Goal: Task Accomplishment & Management: Use online tool/utility

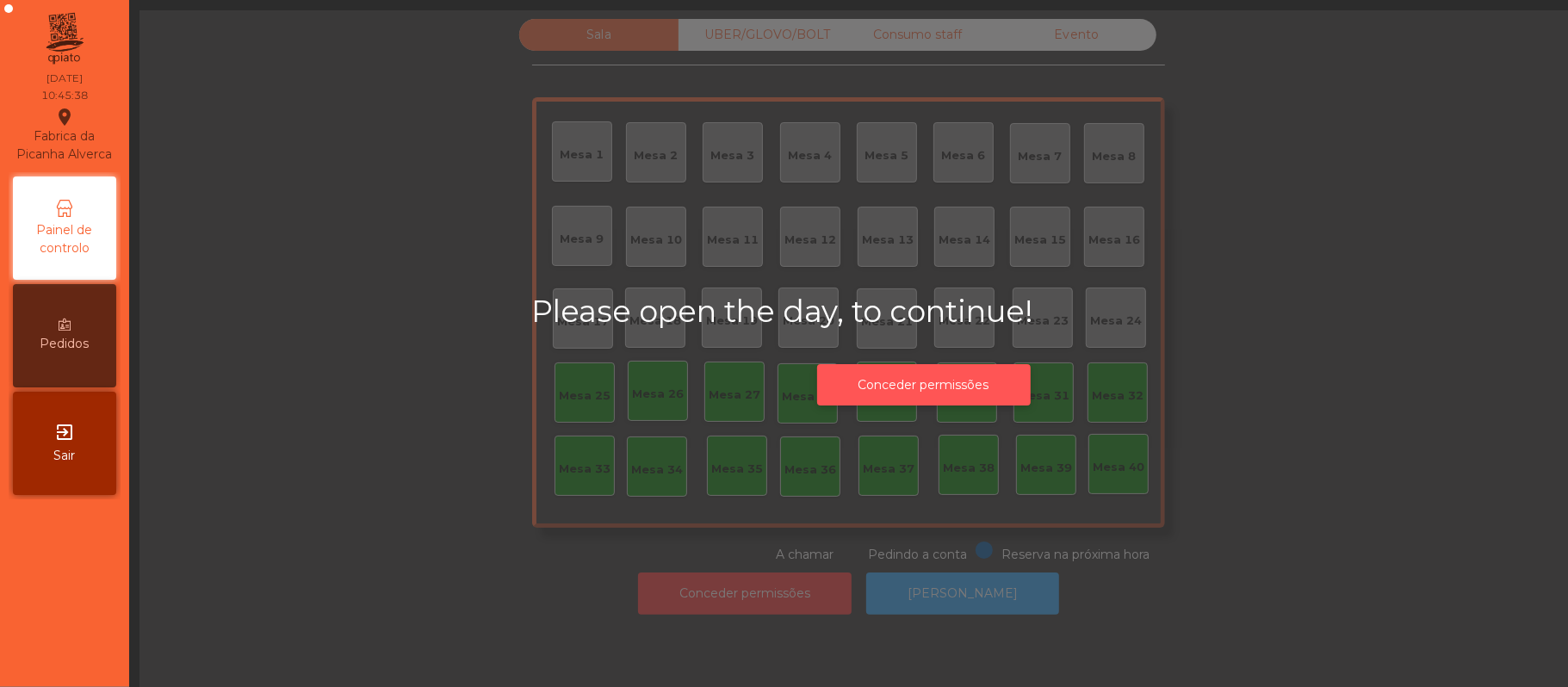
click at [961, 386] on button "Conceder permissões" at bounding box center [924, 386] width 214 height 43
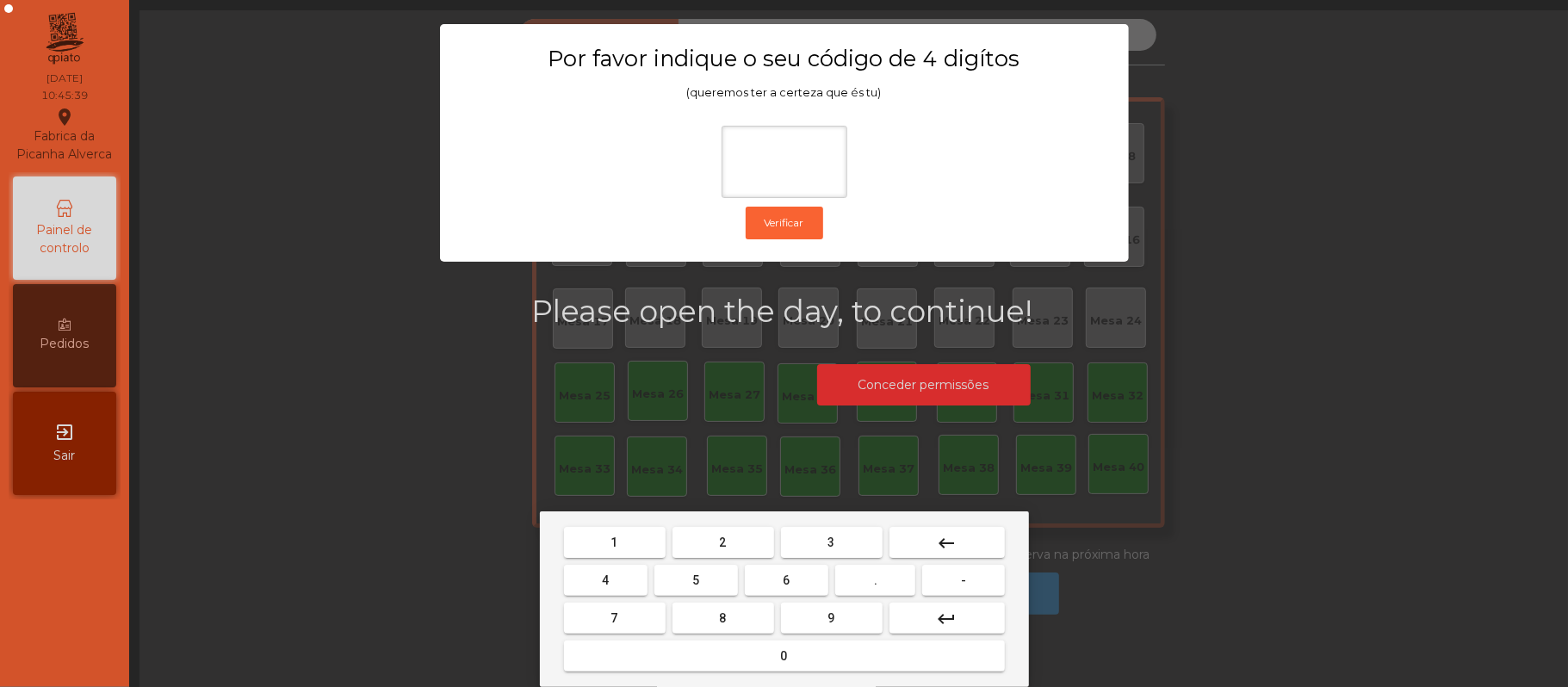
click at [722, 542] on span "2" at bounding box center [722, 542] width 6 height 14
click at [781, 579] on button "6" at bounding box center [786, 581] width 83 height 31
click at [631, 534] on button "1" at bounding box center [615, 543] width 102 height 31
click at [696, 581] on span "5" at bounding box center [696, 580] width 6 height 14
type input "****"
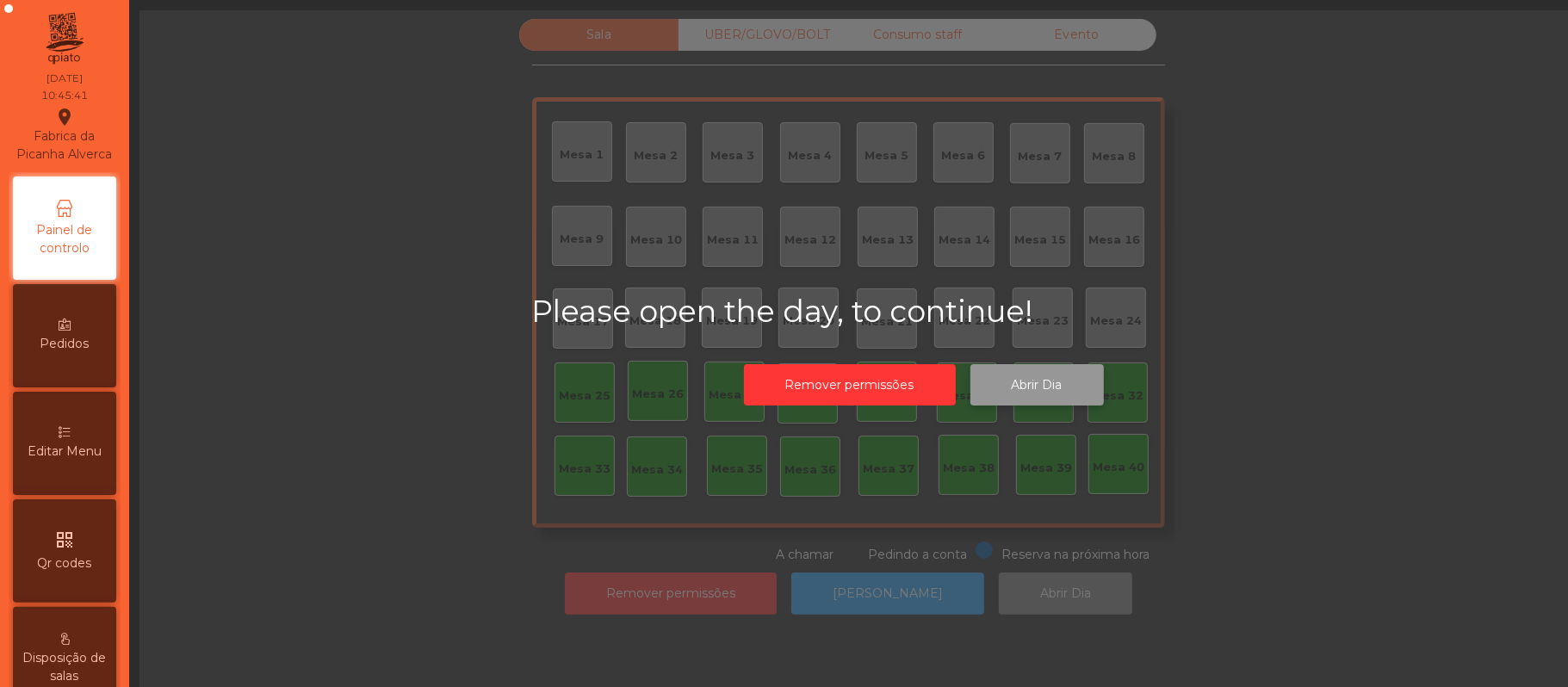
click at [1052, 379] on button "Abrir Dia" at bounding box center [1037, 386] width 133 height 43
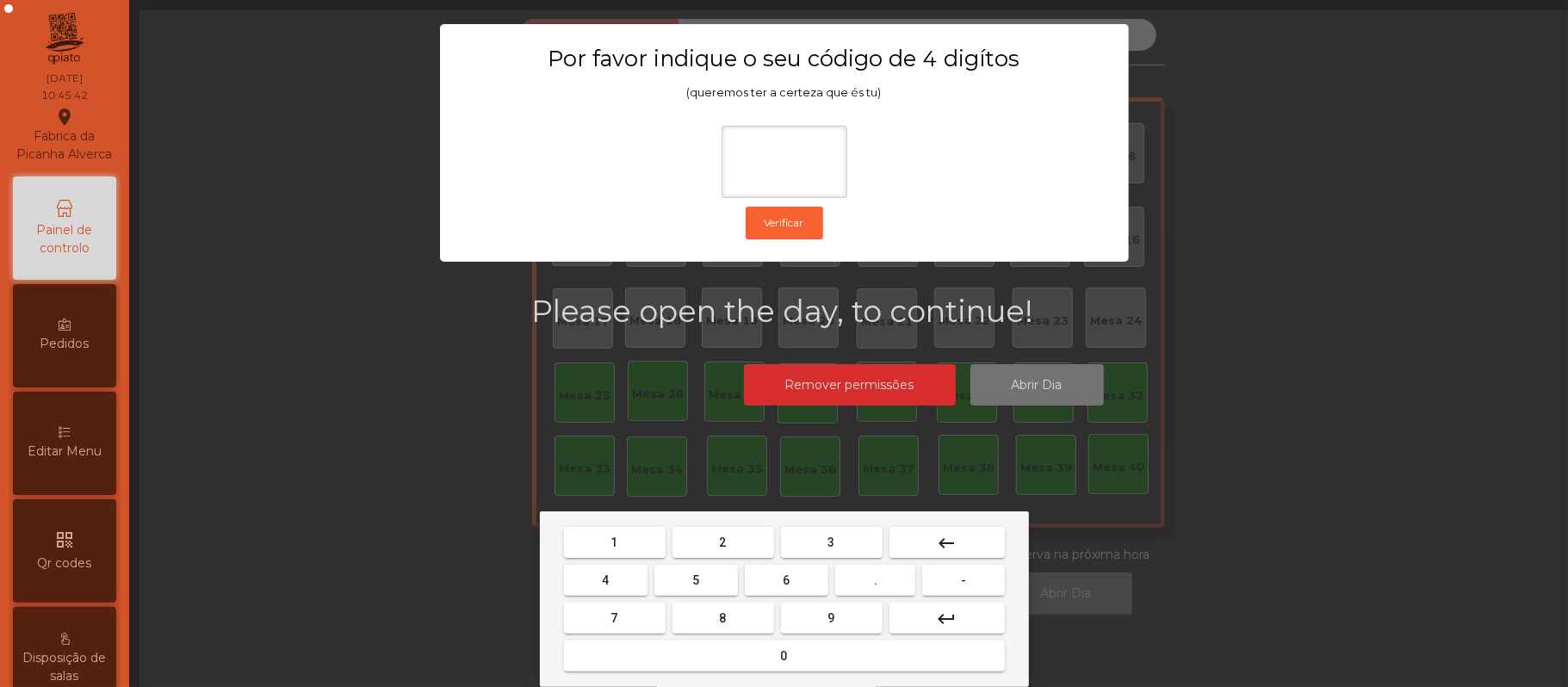
click at [722, 542] on span "2" at bounding box center [722, 542] width 6 height 14
click at [786, 581] on span "6" at bounding box center [786, 580] width 6 height 14
click at [614, 543] on span "1" at bounding box center [614, 542] width 6 height 14
click at [704, 579] on button "5" at bounding box center [697, 581] width 83 height 31
type input "****"
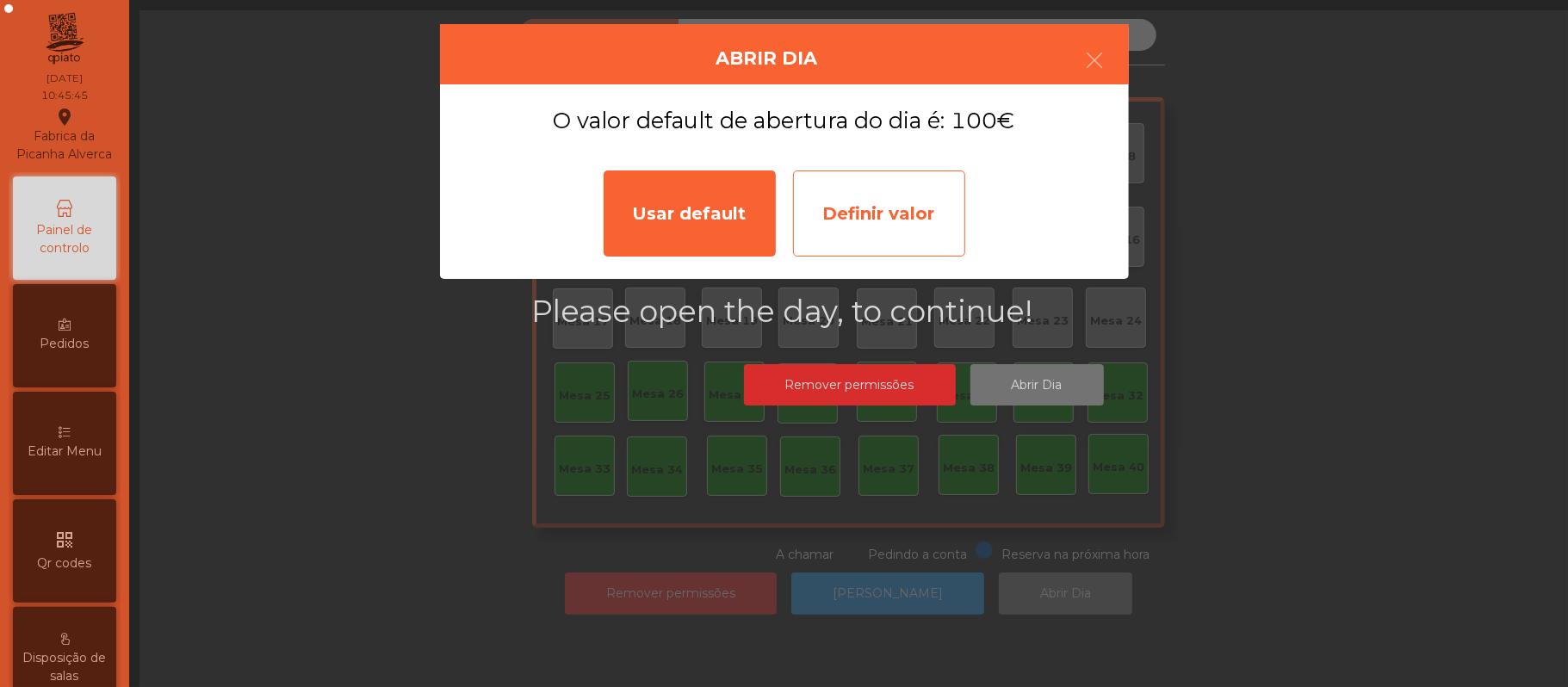
click at [909, 196] on div "Definir valor" at bounding box center [879, 213] width 172 height 86
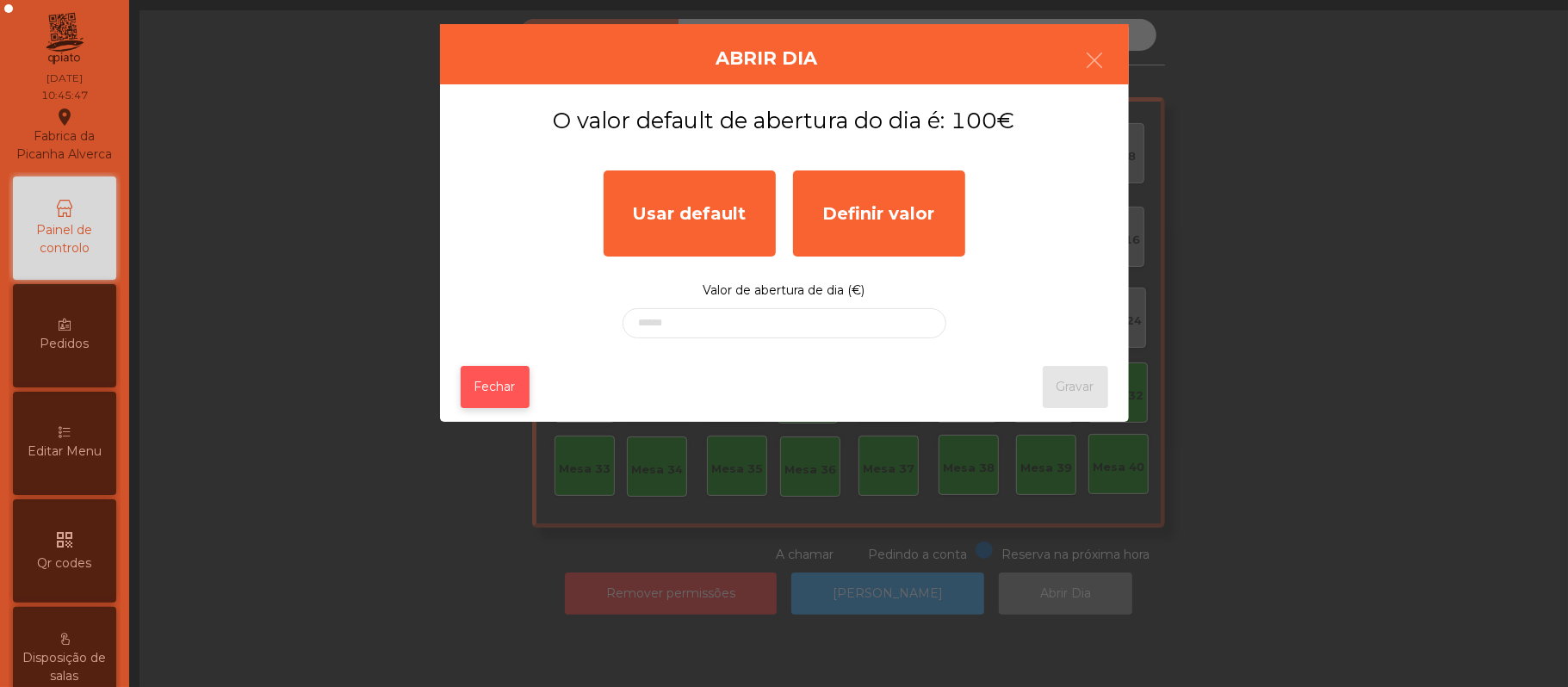
click at [477, 382] on button "Fechar" at bounding box center [495, 387] width 68 height 43
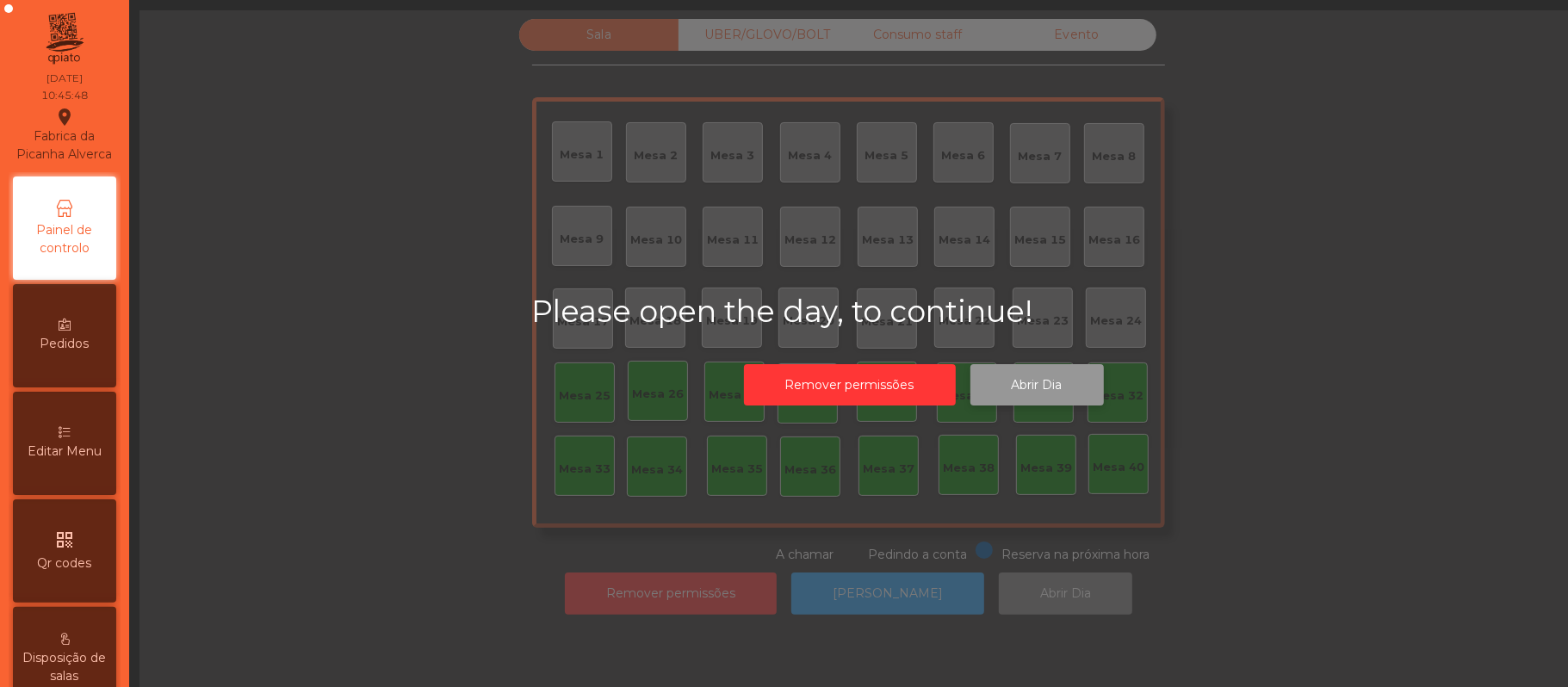
click at [1056, 379] on button "Abrir Dia" at bounding box center [1037, 386] width 133 height 43
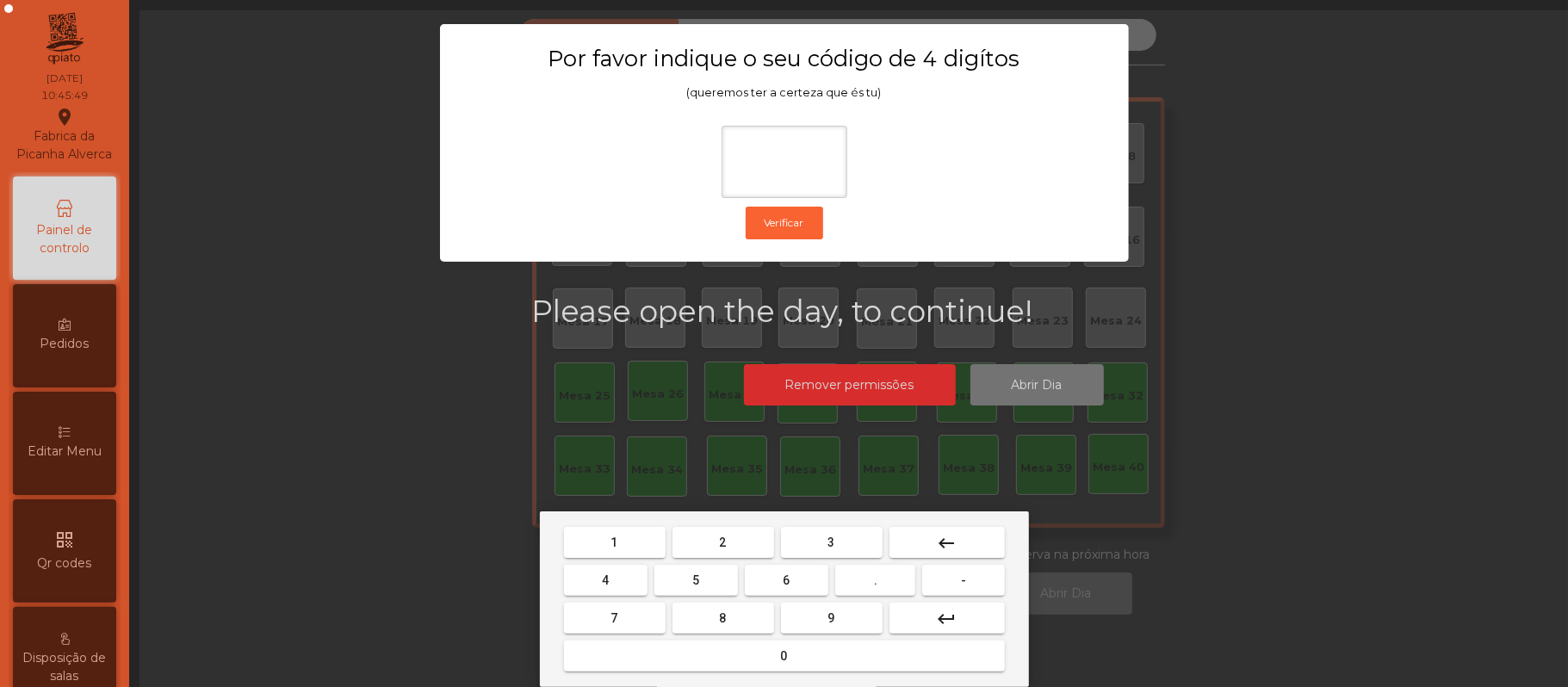
click at [722, 542] on span "2" at bounding box center [722, 542] width 6 height 14
click at [779, 580] on button "6" at bounding box center [786, 581] width 83 height 31
click at [614, 543] on span "1" at bounding box center [614, 542] width 6 height 14
click at [703, 579] on button "5" at bounding box center [697, 581] width 83 height 31
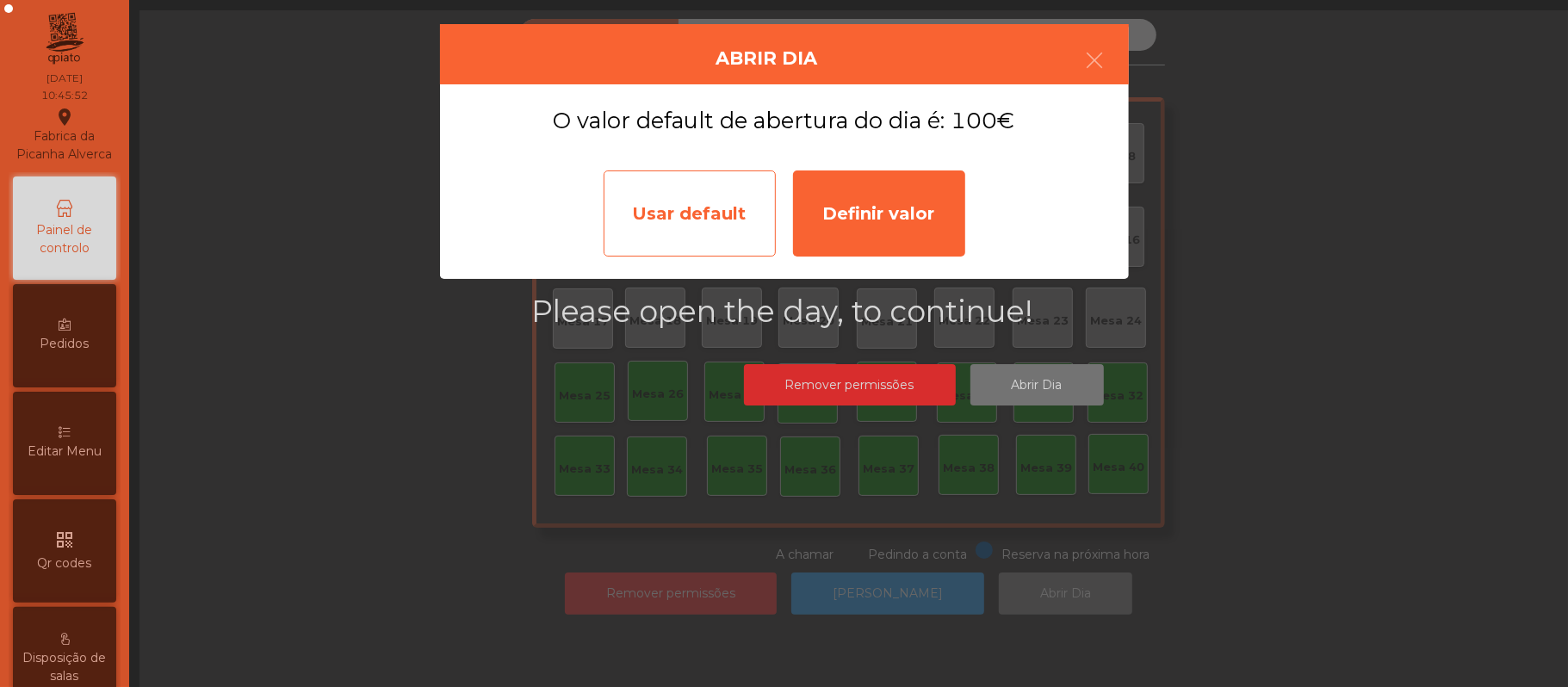
click at [668, 214] on div "Usar default" at bounding box center [690, 213] width 172 height 86
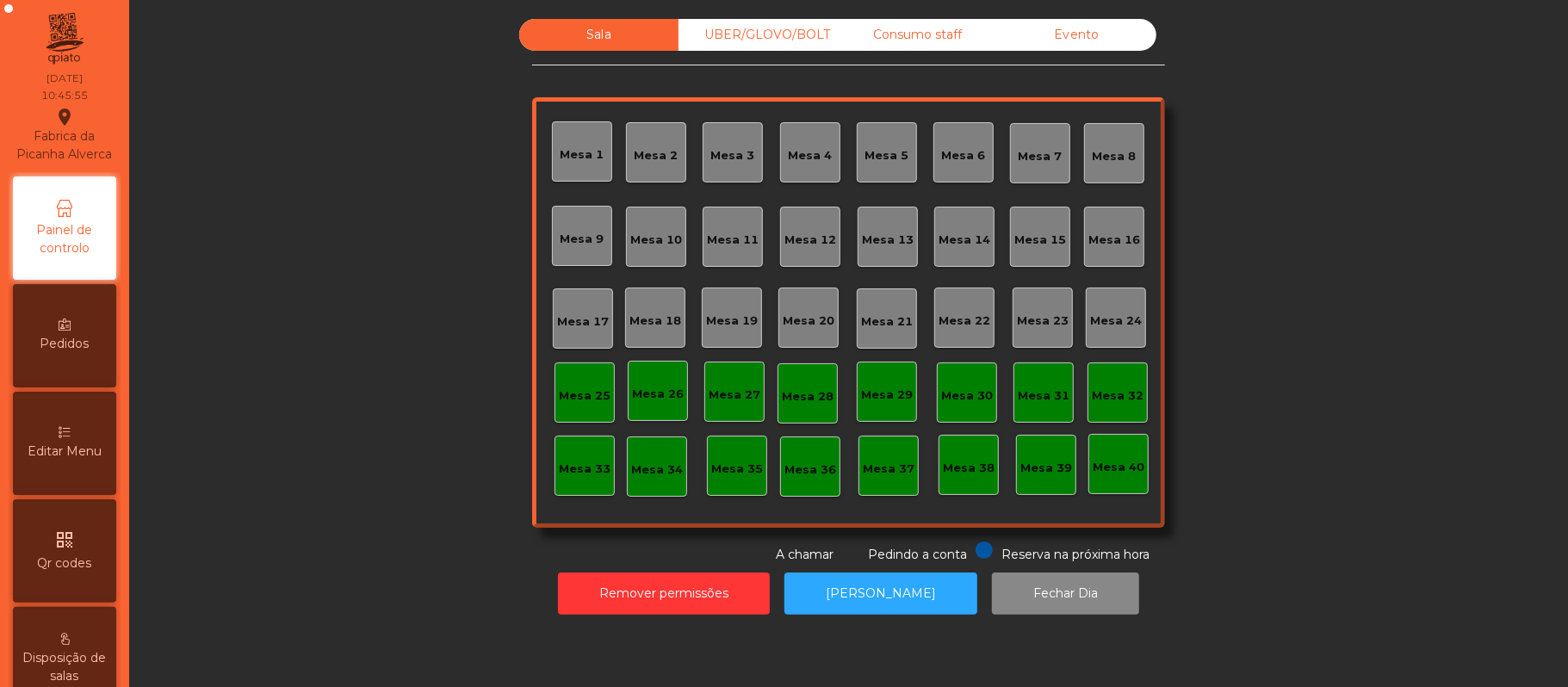
click at [876, 451] on div "Mesa 37" at bounding box center [888, 465] width 60 height 60
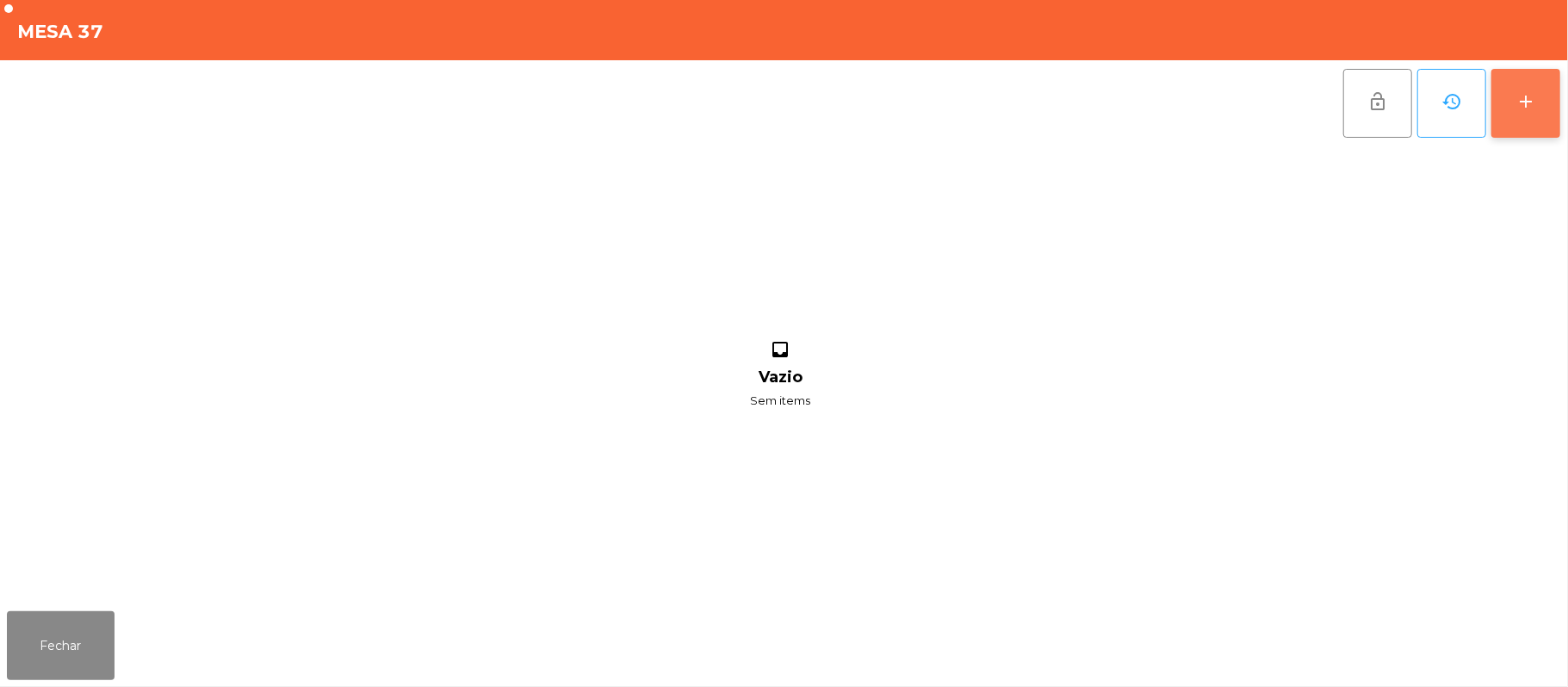
click at [1516, 104] on div "add" at bounding box center [1526, 102] width 20 height 20
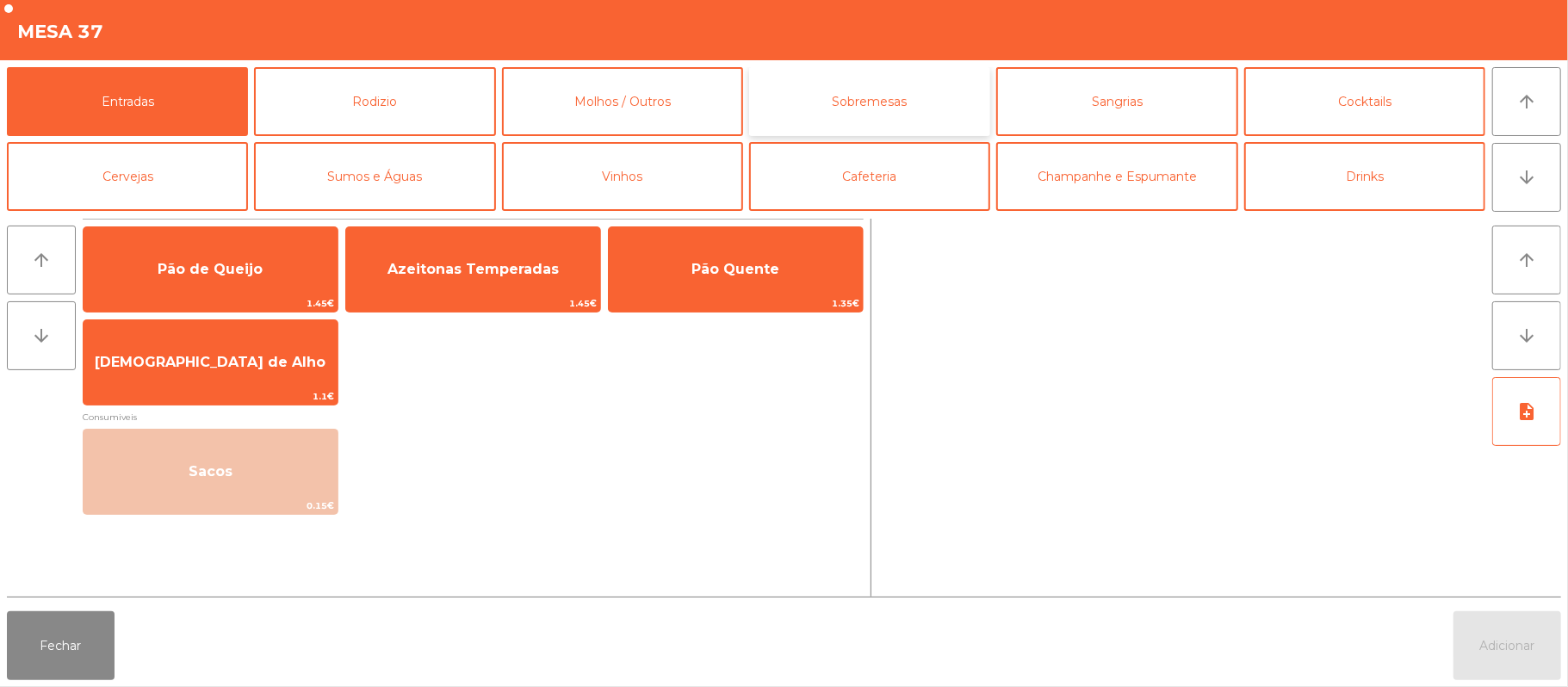
click at [899, 108] on button "Sobremesas" at bounding box center [870, 102] width 241 height 68
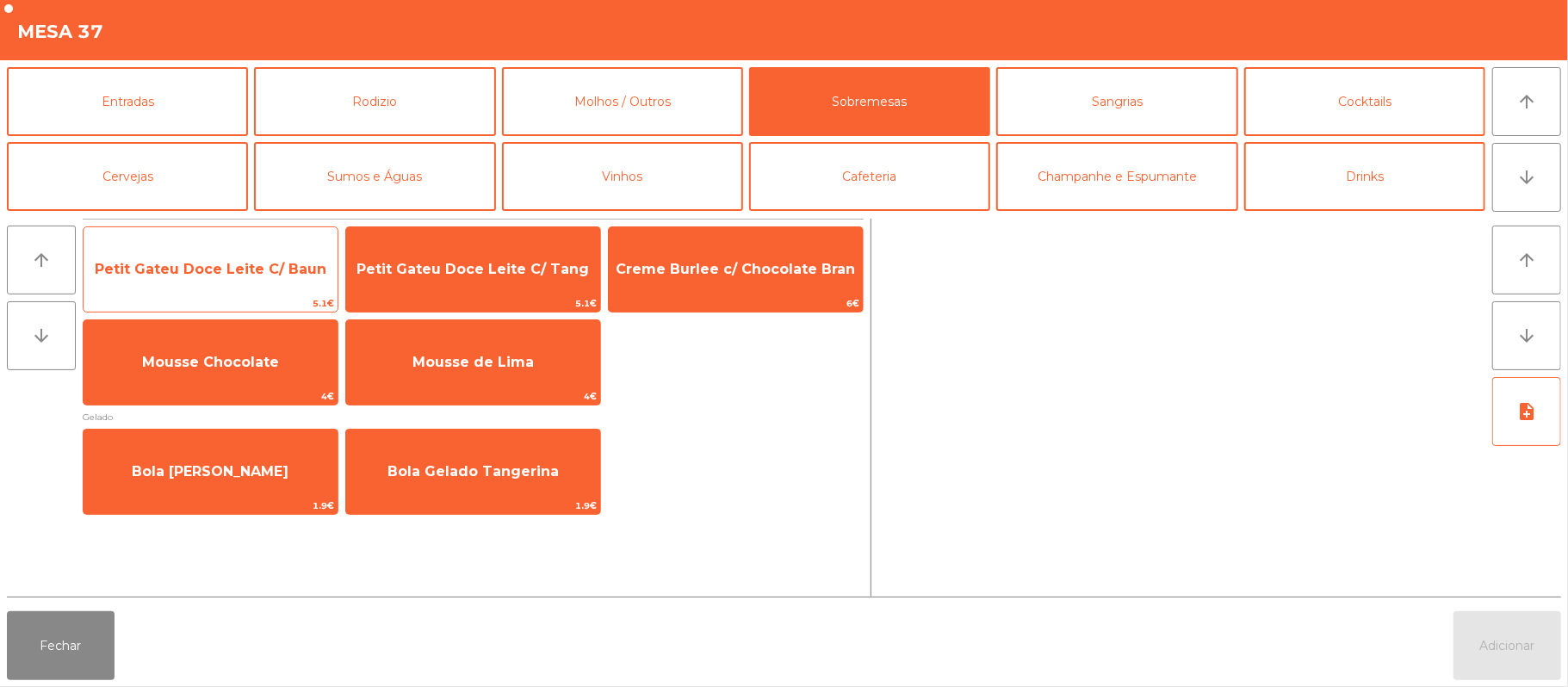
click at [249, 258] on span "Petit Gateu Doce Leite C/ Baun" at bounding box center [210, 269] width 254 height 46
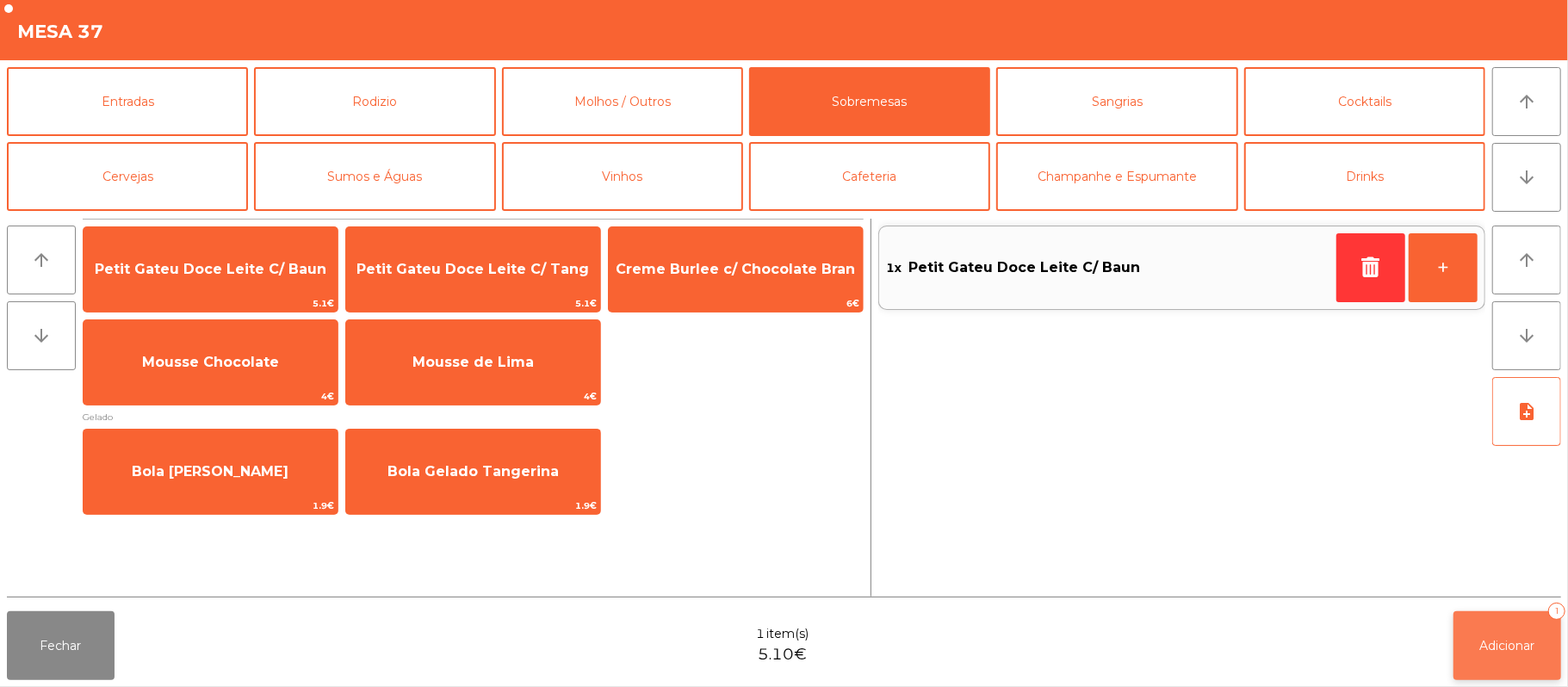
click at [1520, 649] on span "Adicionar" at bounding box center [1508, 645] width 56 height 16
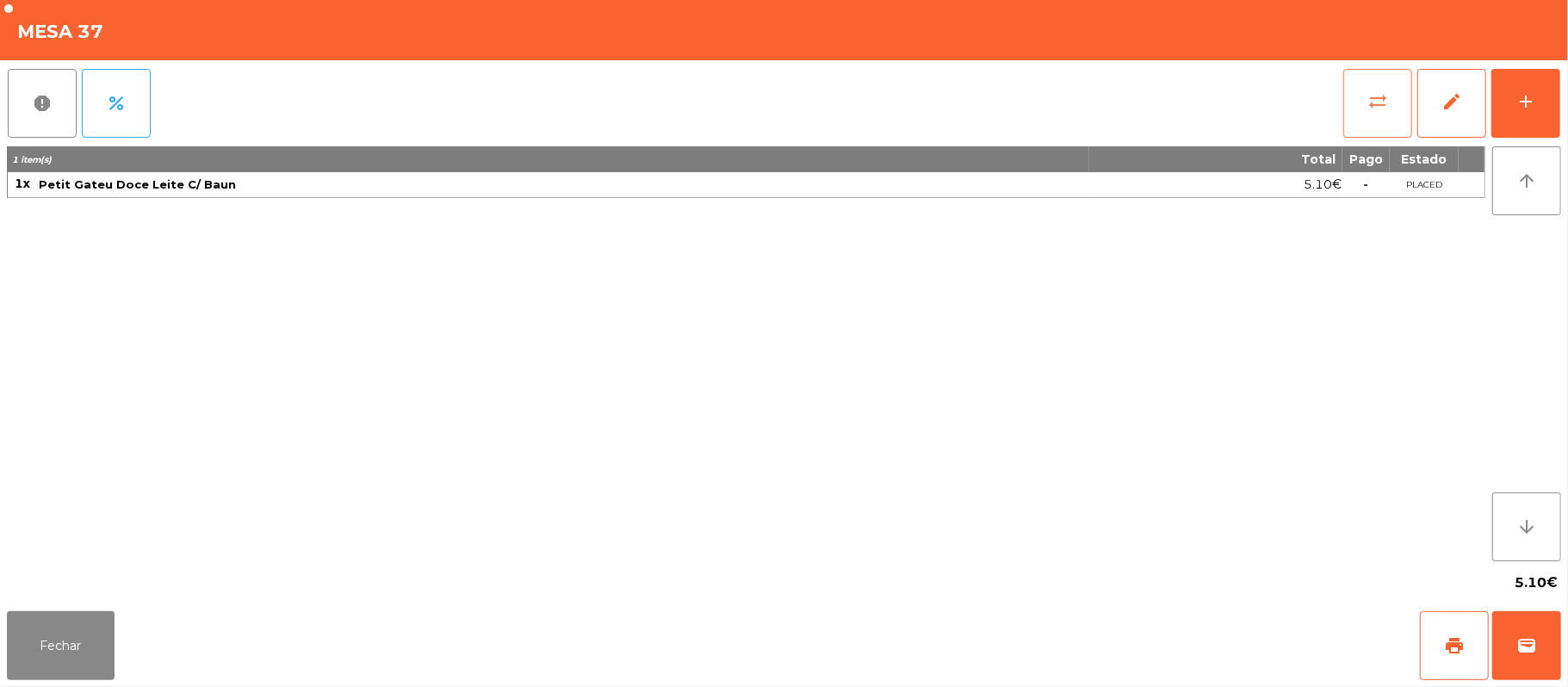
click at [1358, 106] on button "sync_alt" at bounding box center [1377, 103] width 68 height 68
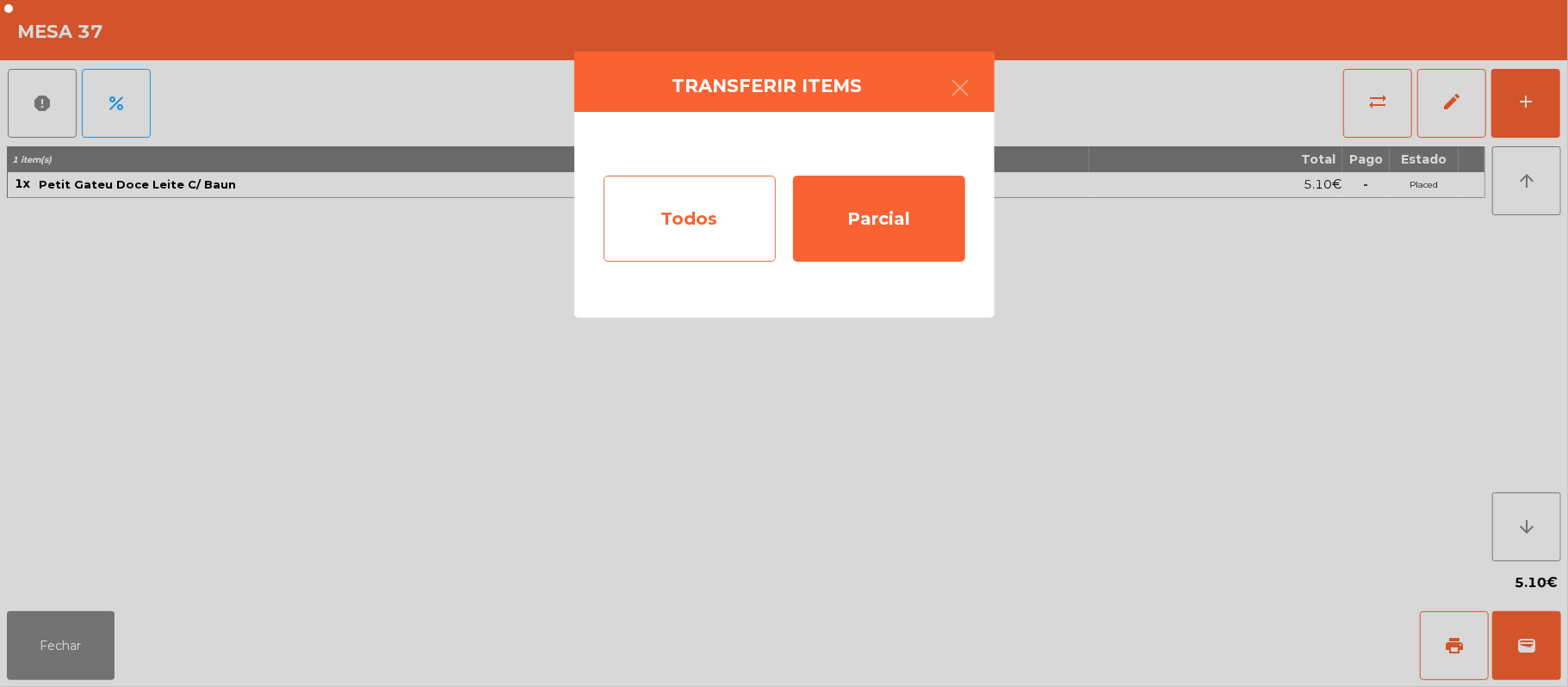
click at [710, 228] on div "Todos" at bounding box center [690, 218] width 172 height 86
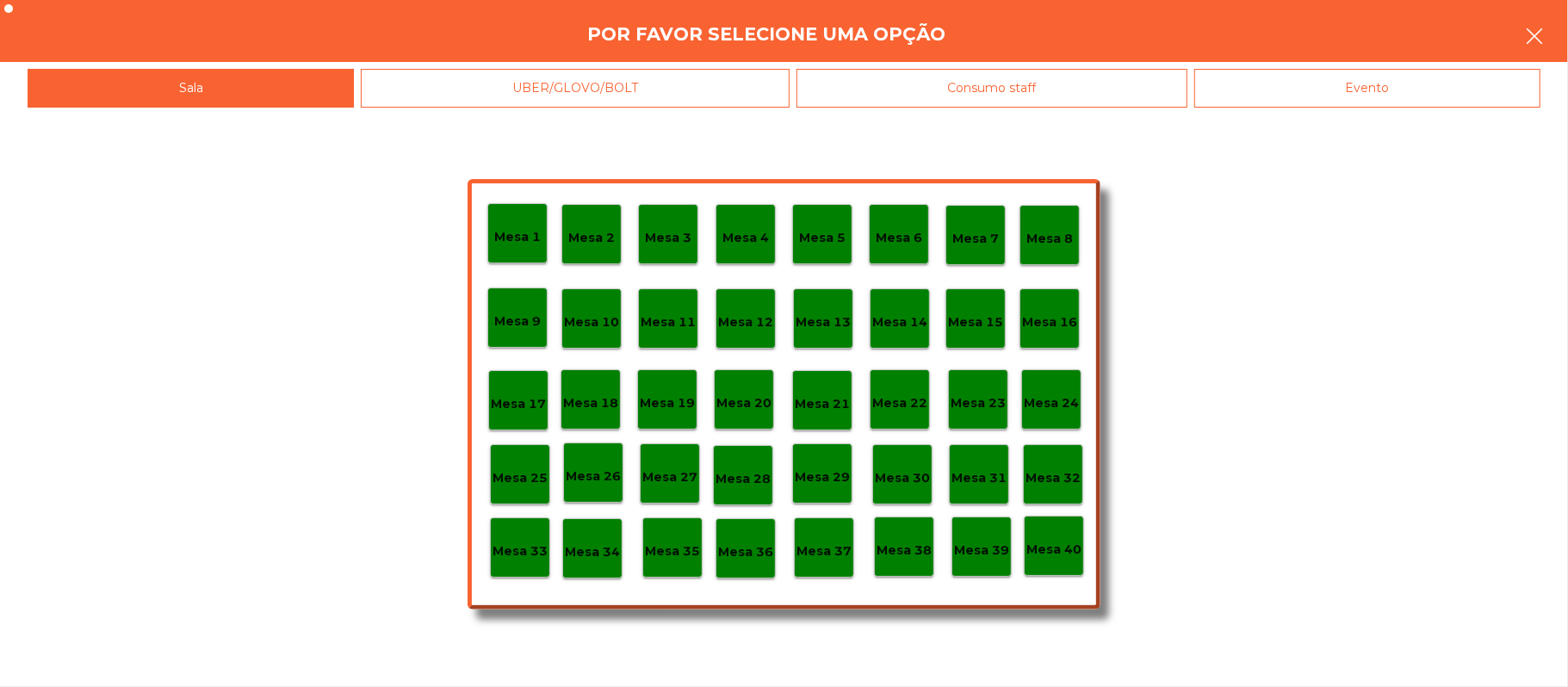
click at [1557, 34] on button "button" at bounding box center [1535, 38] width 48 height 52
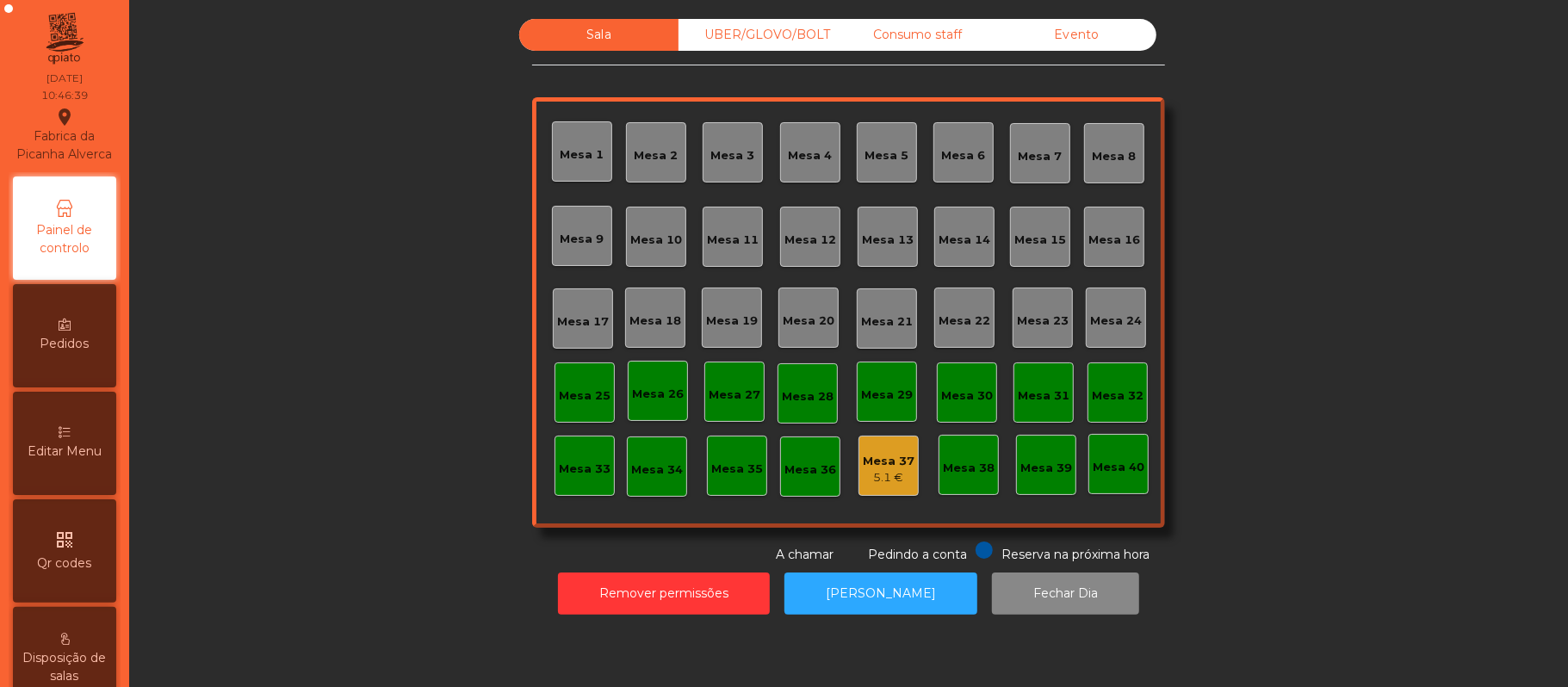
click at [1051, 456] on div "Mesa 39" at bounding box center [1046, 465] width 52 height 24
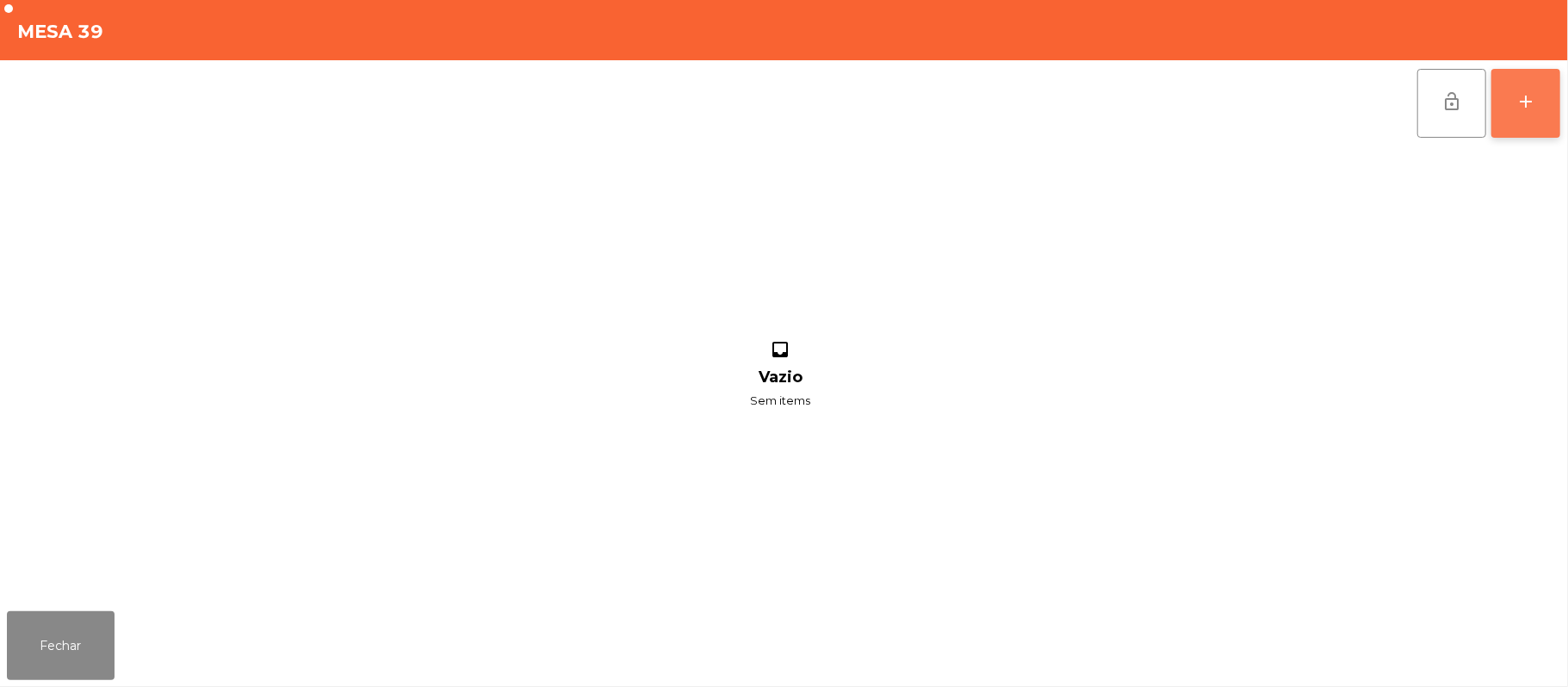
click at [1555, 106] on button "add" at bounding box center [1526, 103] width 68 height 68
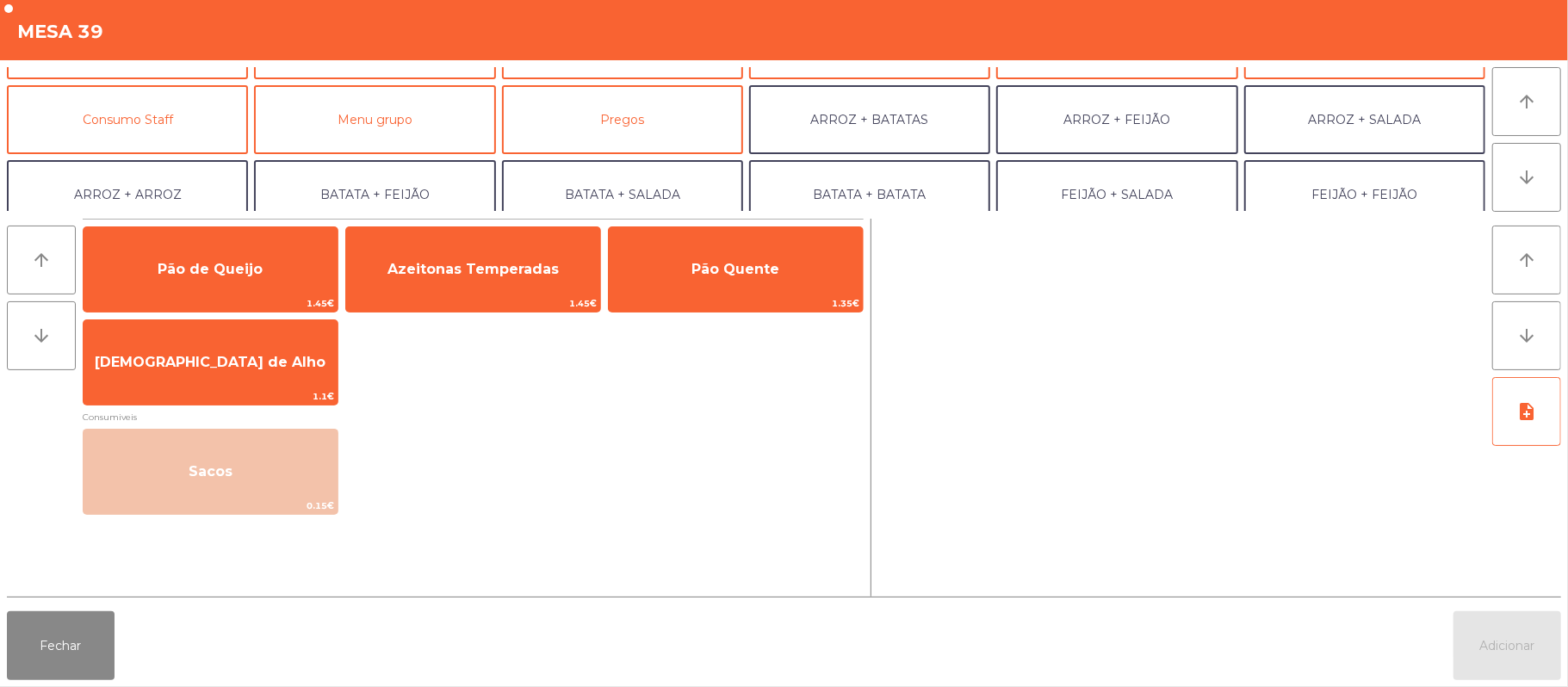
scroll to position [168, 0]
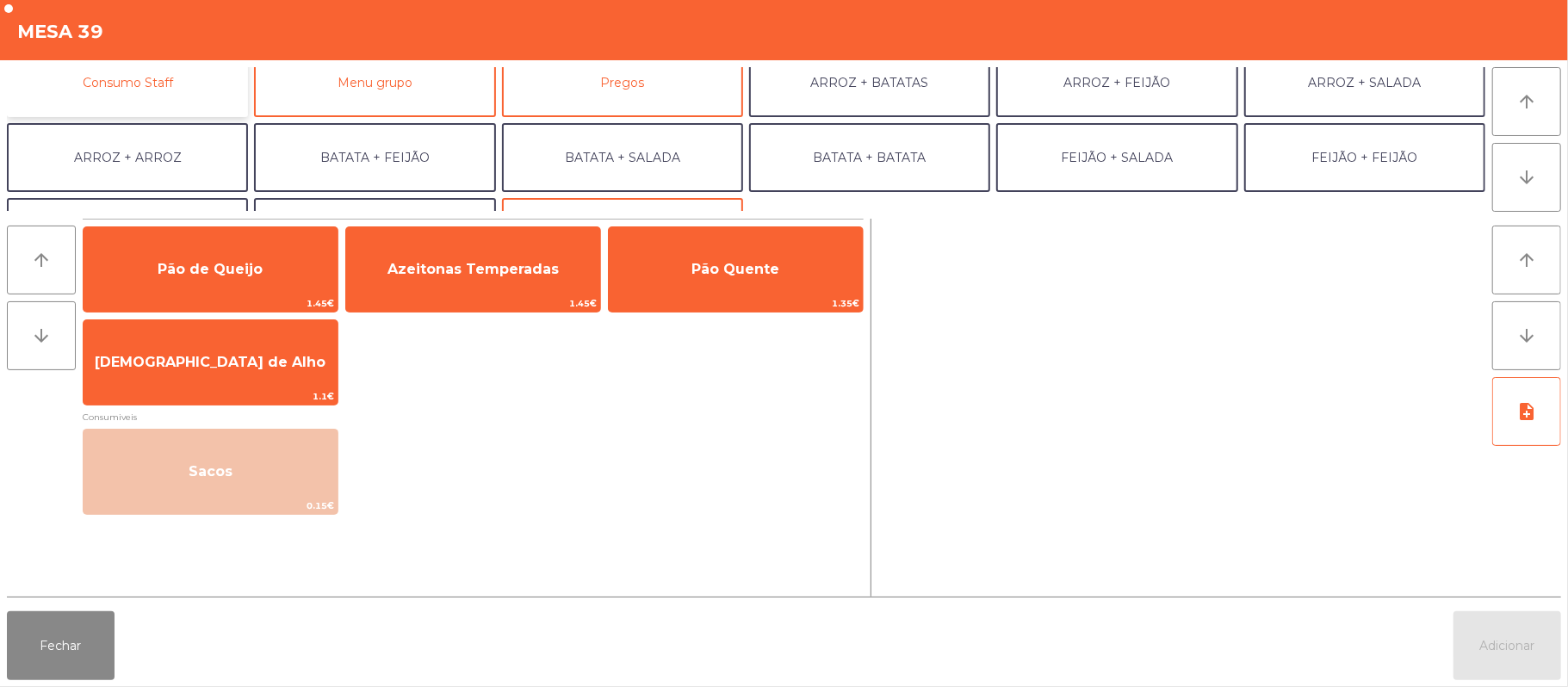
click at [174, 77] on button "Consumo Staff" at bounding box center [127, 82] width 241 height 68
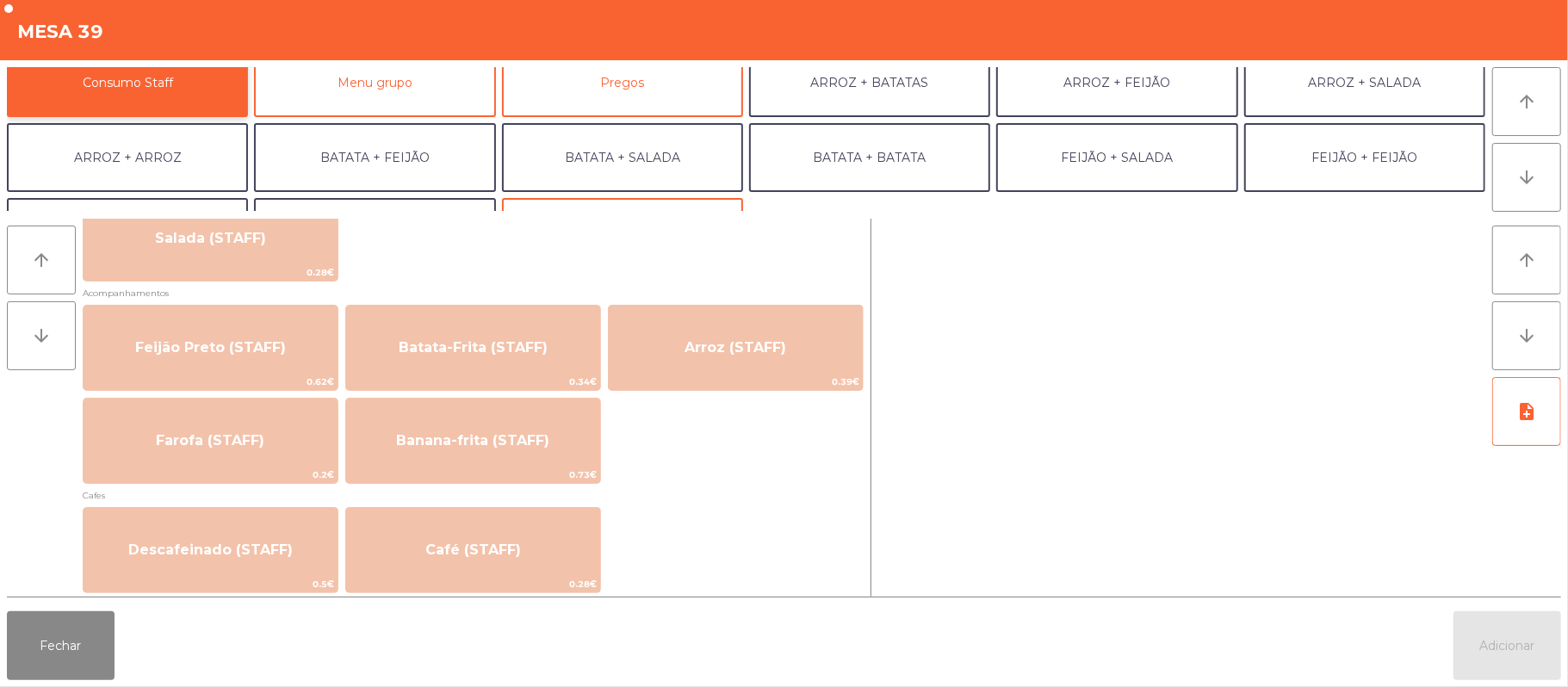
scroll to position [753, 0]
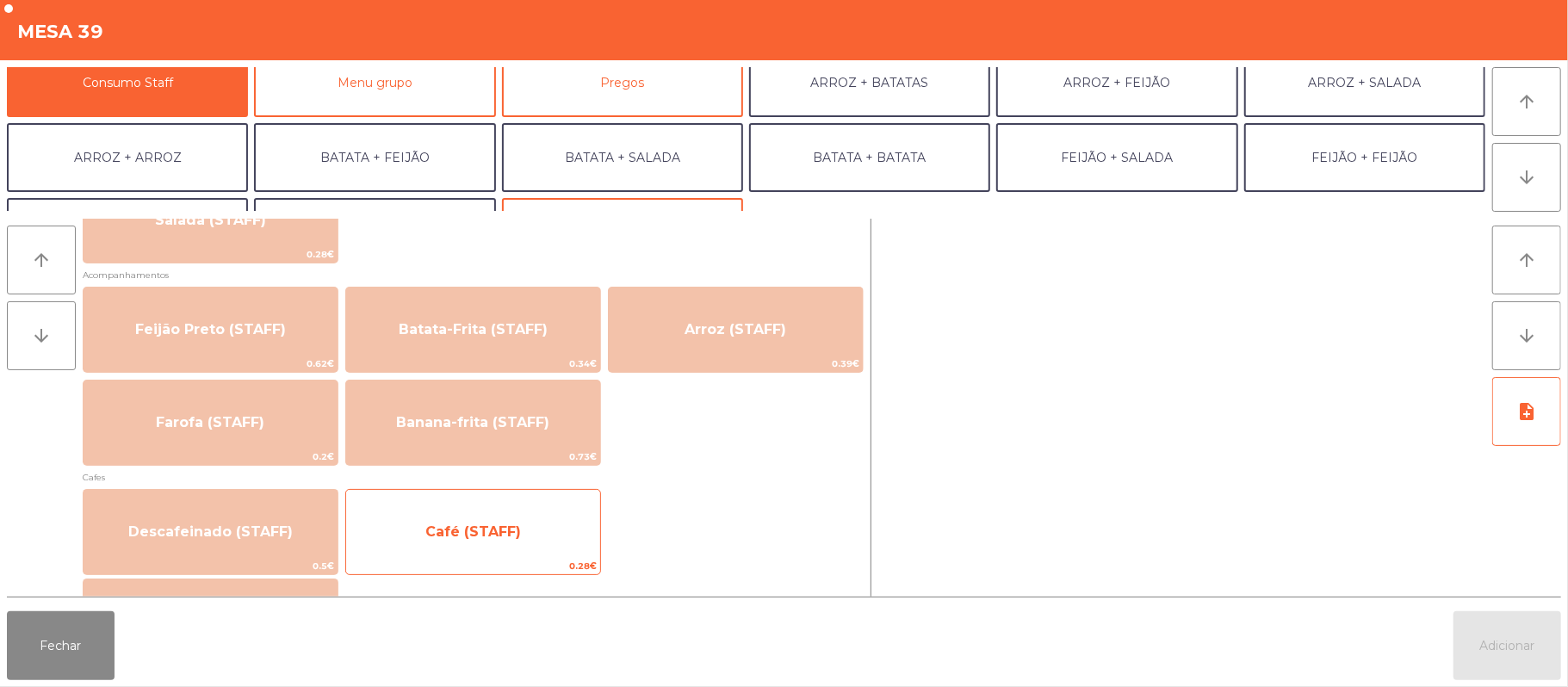
click at [466, 532] on span "Café (STAFF)" at bounding box center [473, 532] width 95 height 17
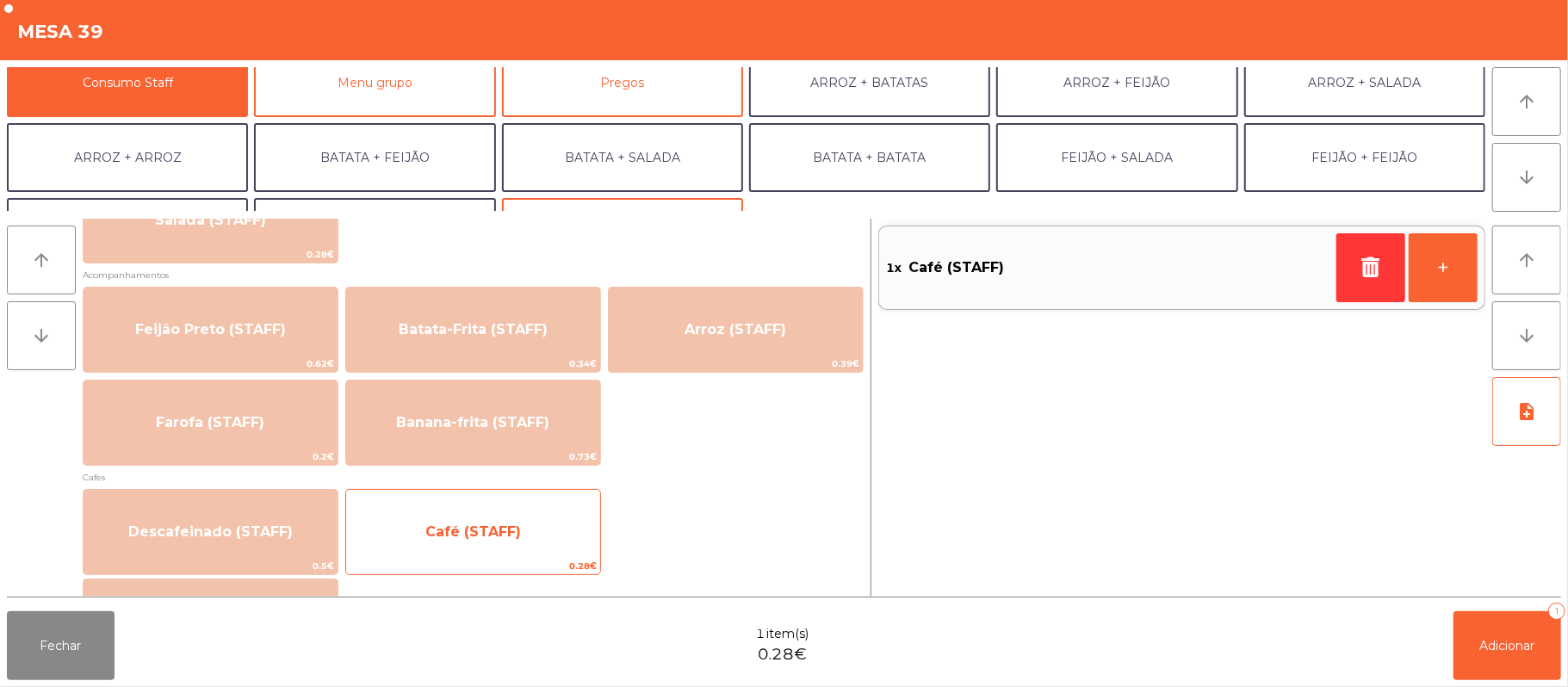
click at [489, 527] on span "Café (STAFF)" at bounding box center [473, 532] width 95 height 17
click at [490, 501] on div "Café (STAFF) 0.28€" at bounding box center [473, 532] width 256 height 86
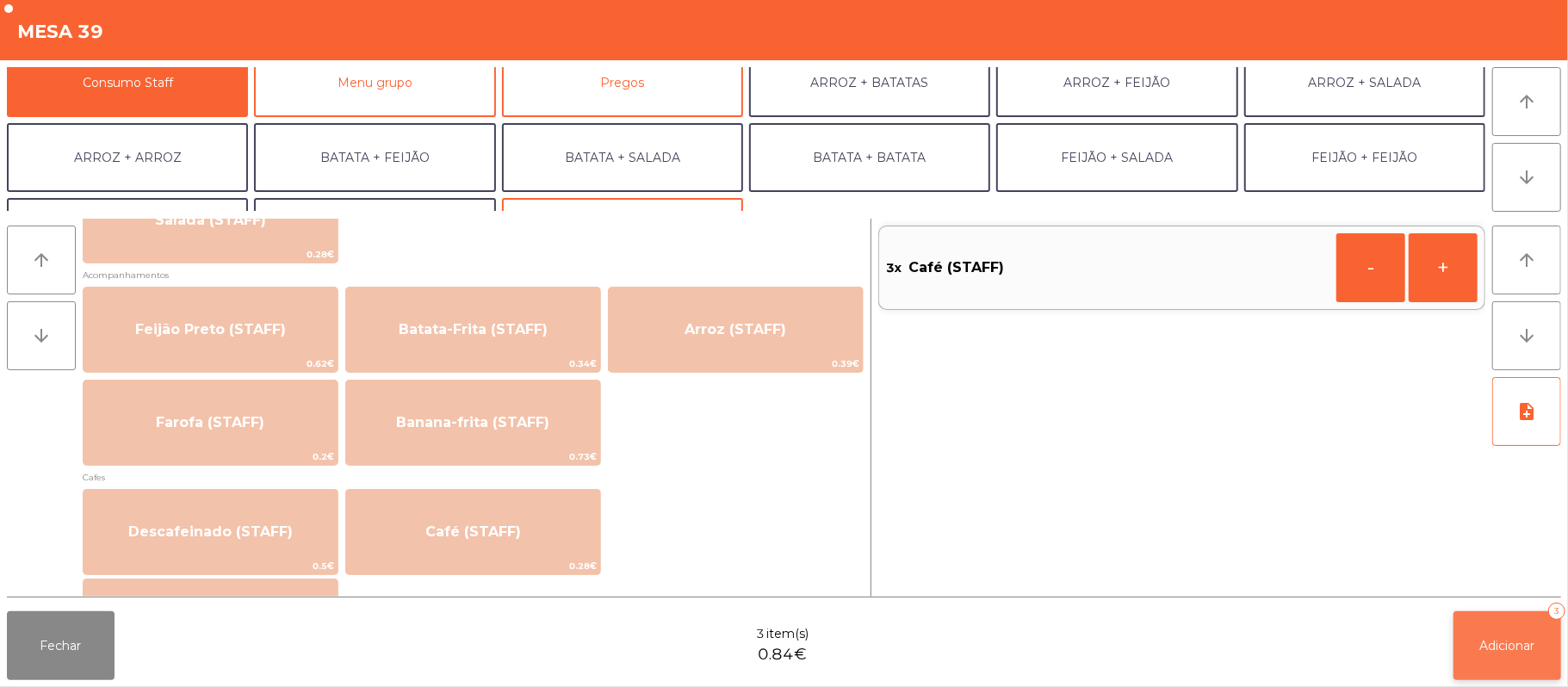
click at [1475, 652] on button "Adicionar 3" at bounding box center [1508, 645] width 107 height 68
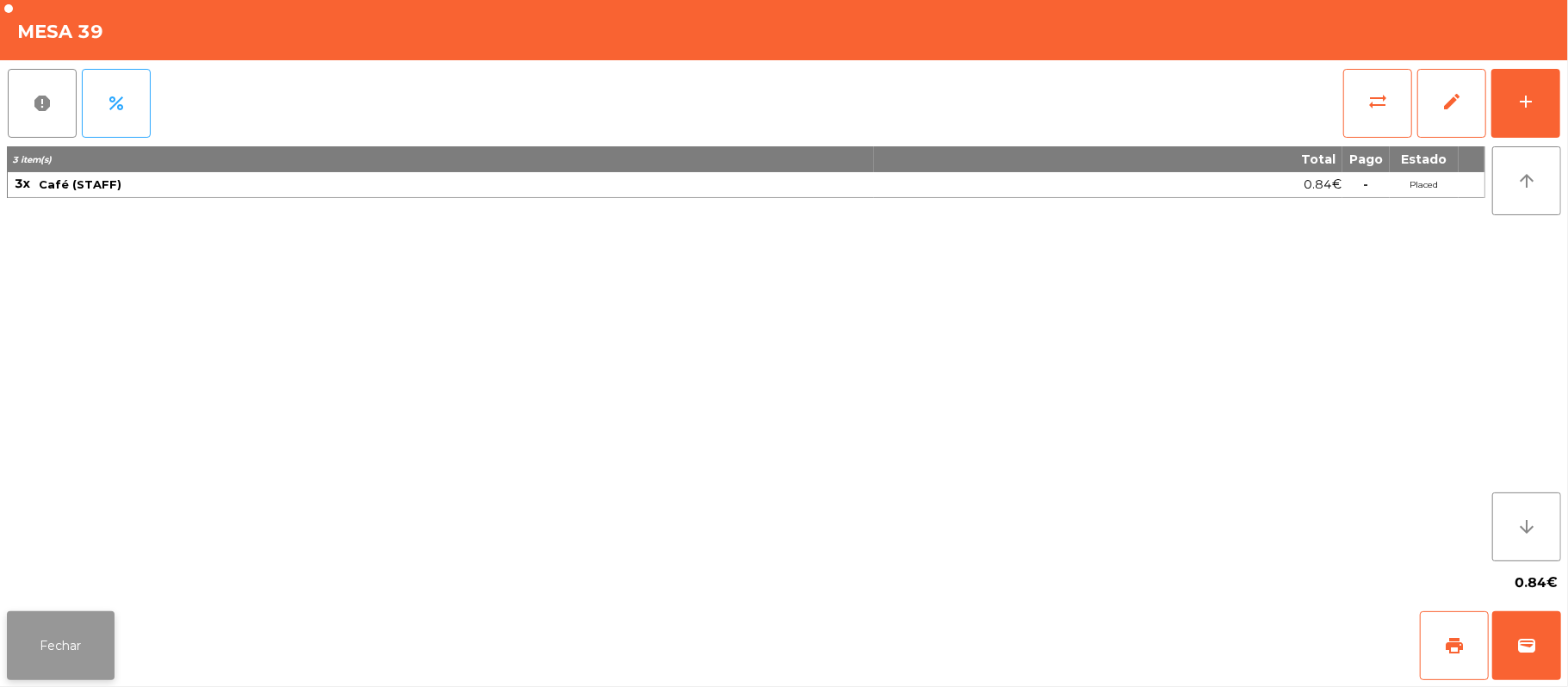
click at [56, 659] on button "Fechar" at bounding box center [60, 645] width 107 height 68
